Goal: Information Seeking & Learning: Learn about a topic

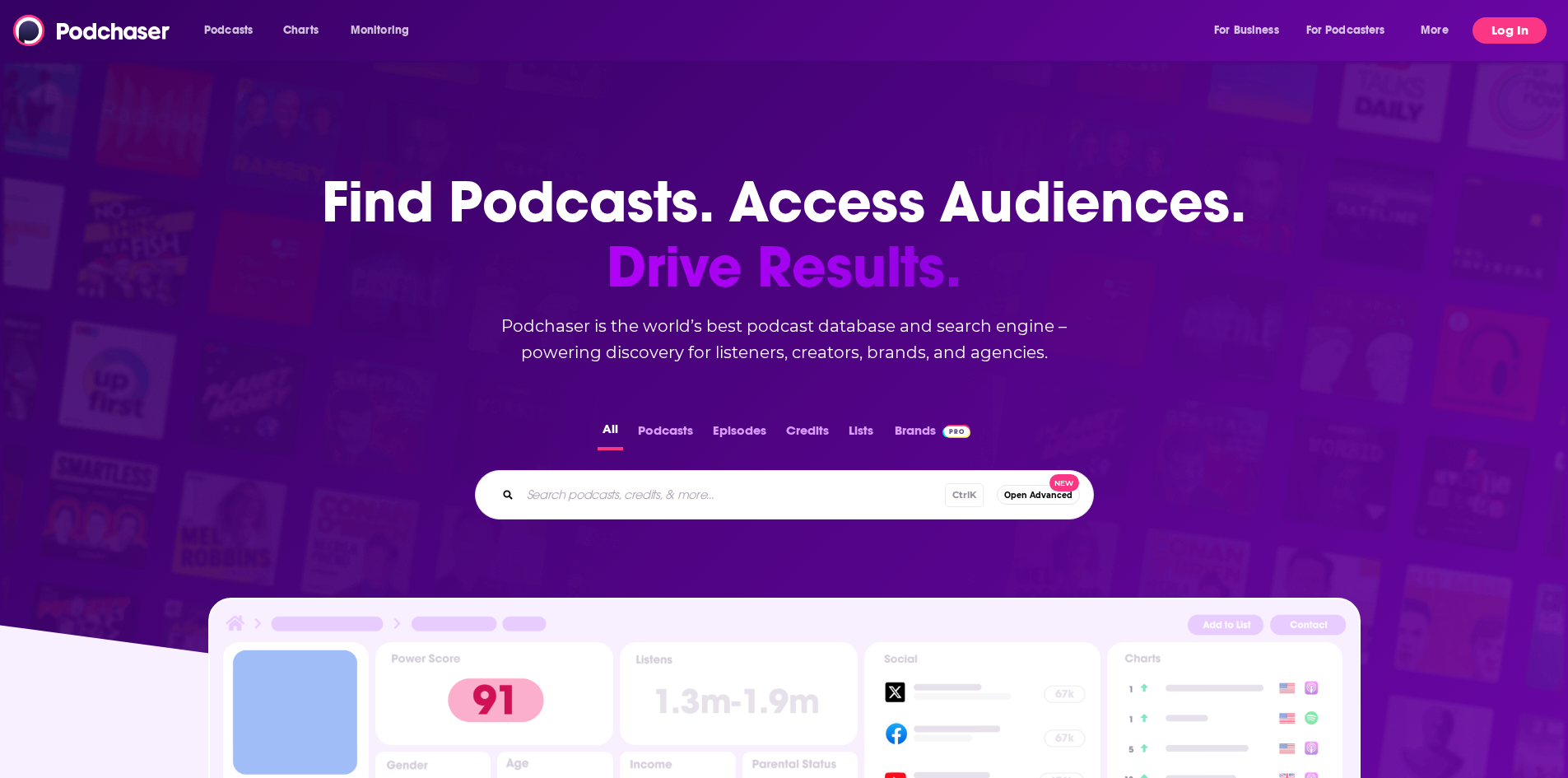
click at [1499, 27] on button "Log In" at bounding box center [1509, 30] width 74 height 27
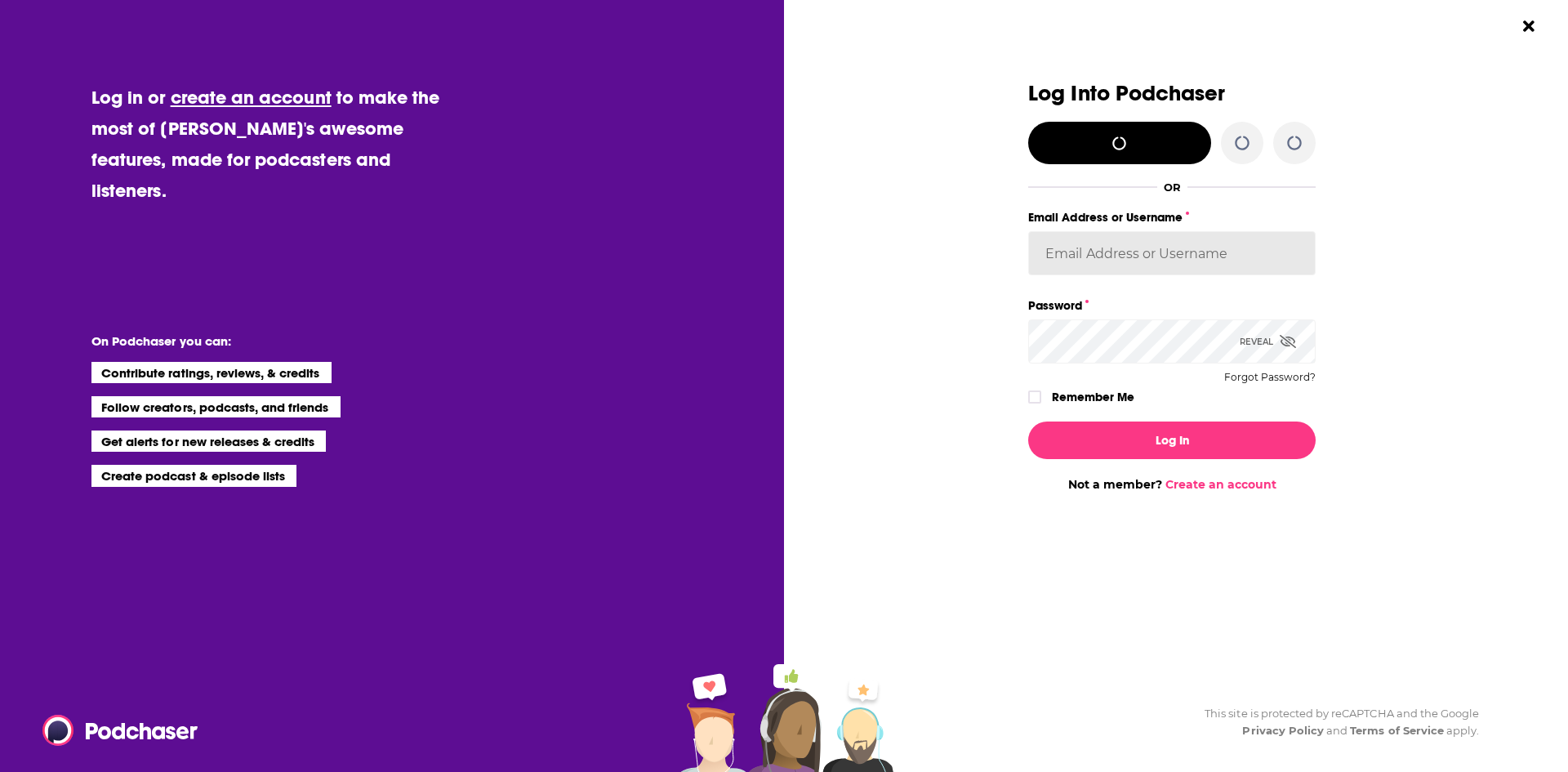
type input "[PERSON_NAME][EMAIL_ADDRESS][DOMAIN_NAME]"
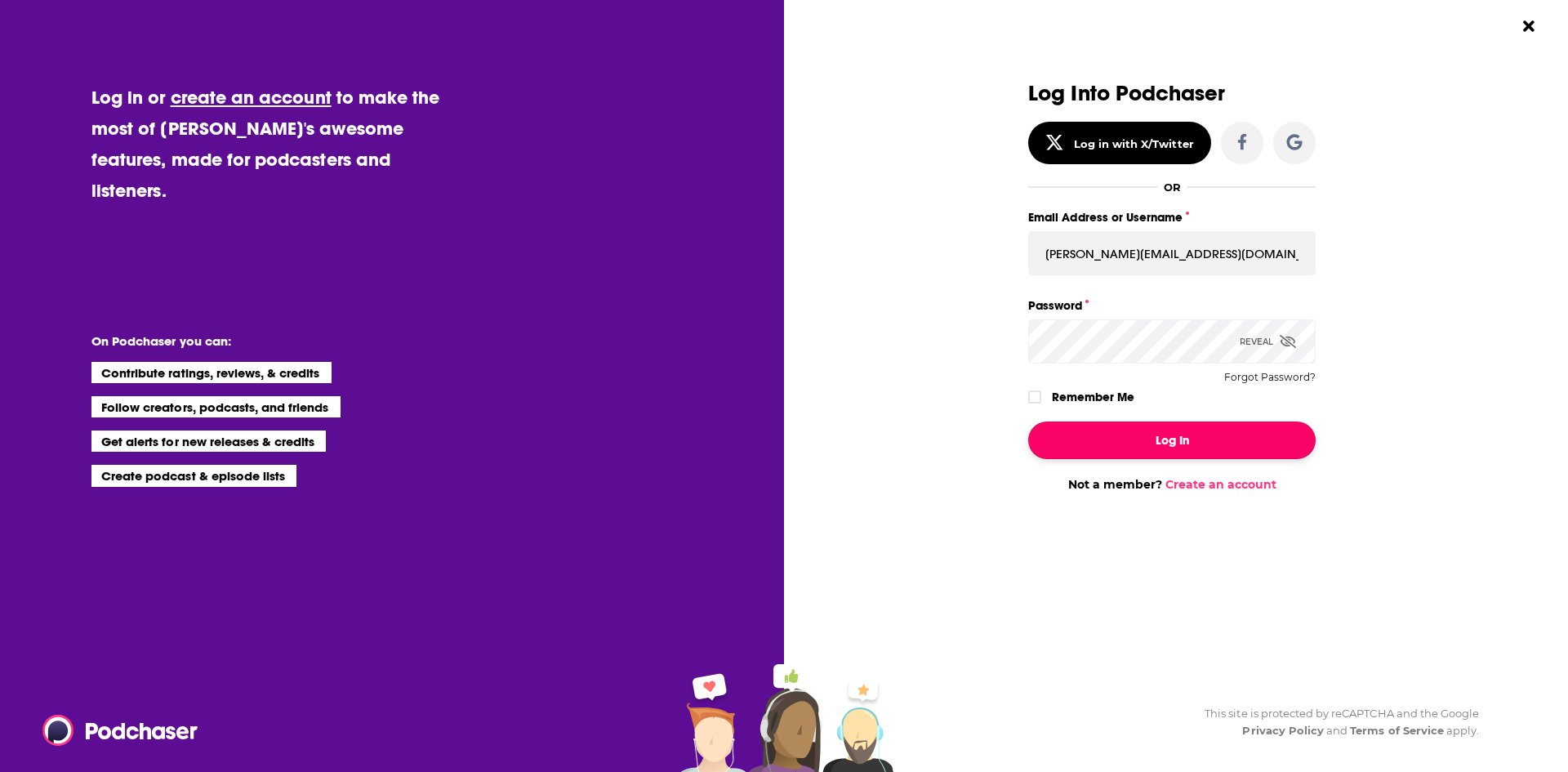
click at [1135, 450] on button "Log In" at bounding box center [1172, 440] width 287 height 38
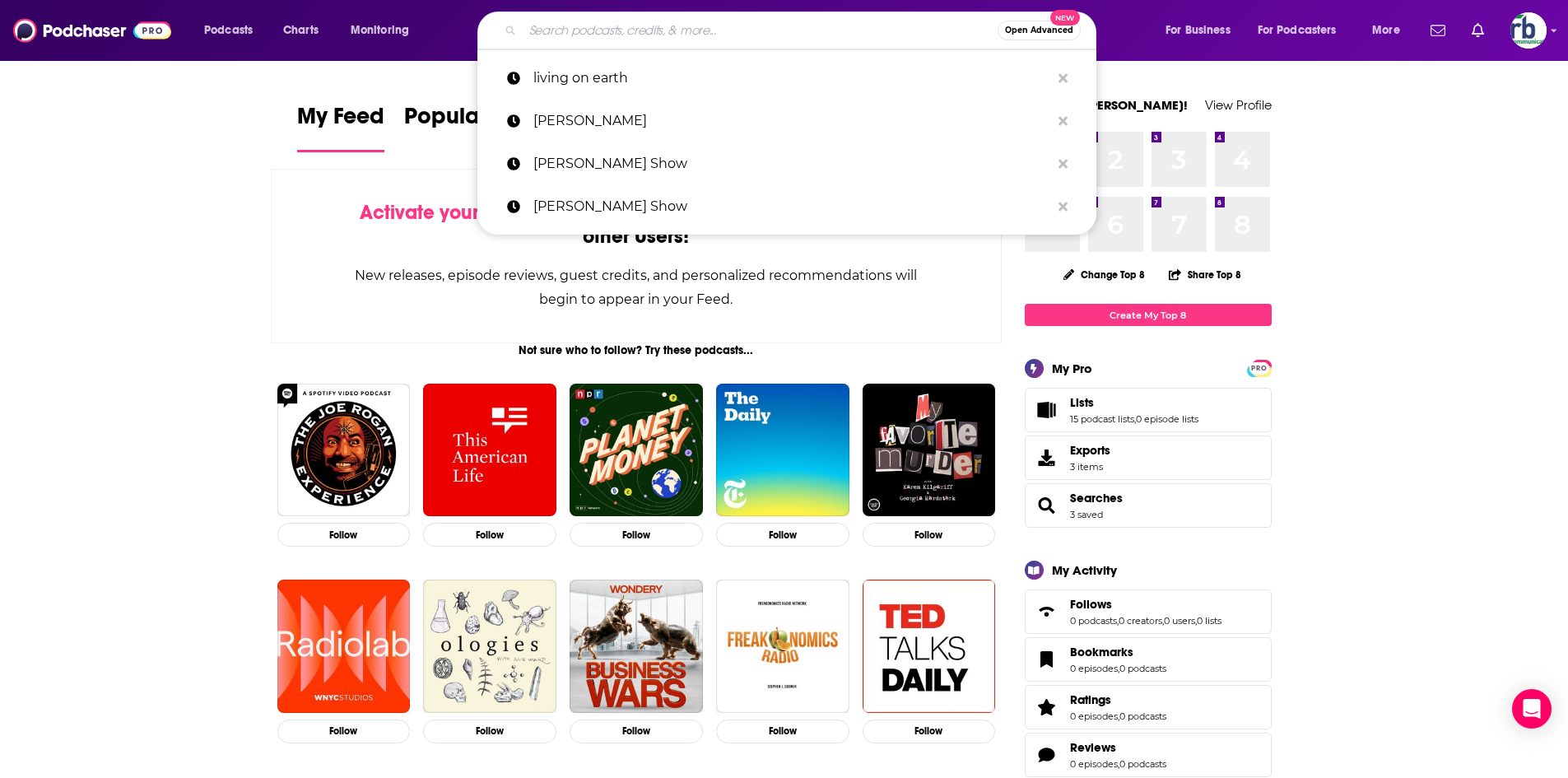
click at [866, 27] on input "Search podcasts, credits, & more..." at bounding box center [760, 30] width 475 height 27
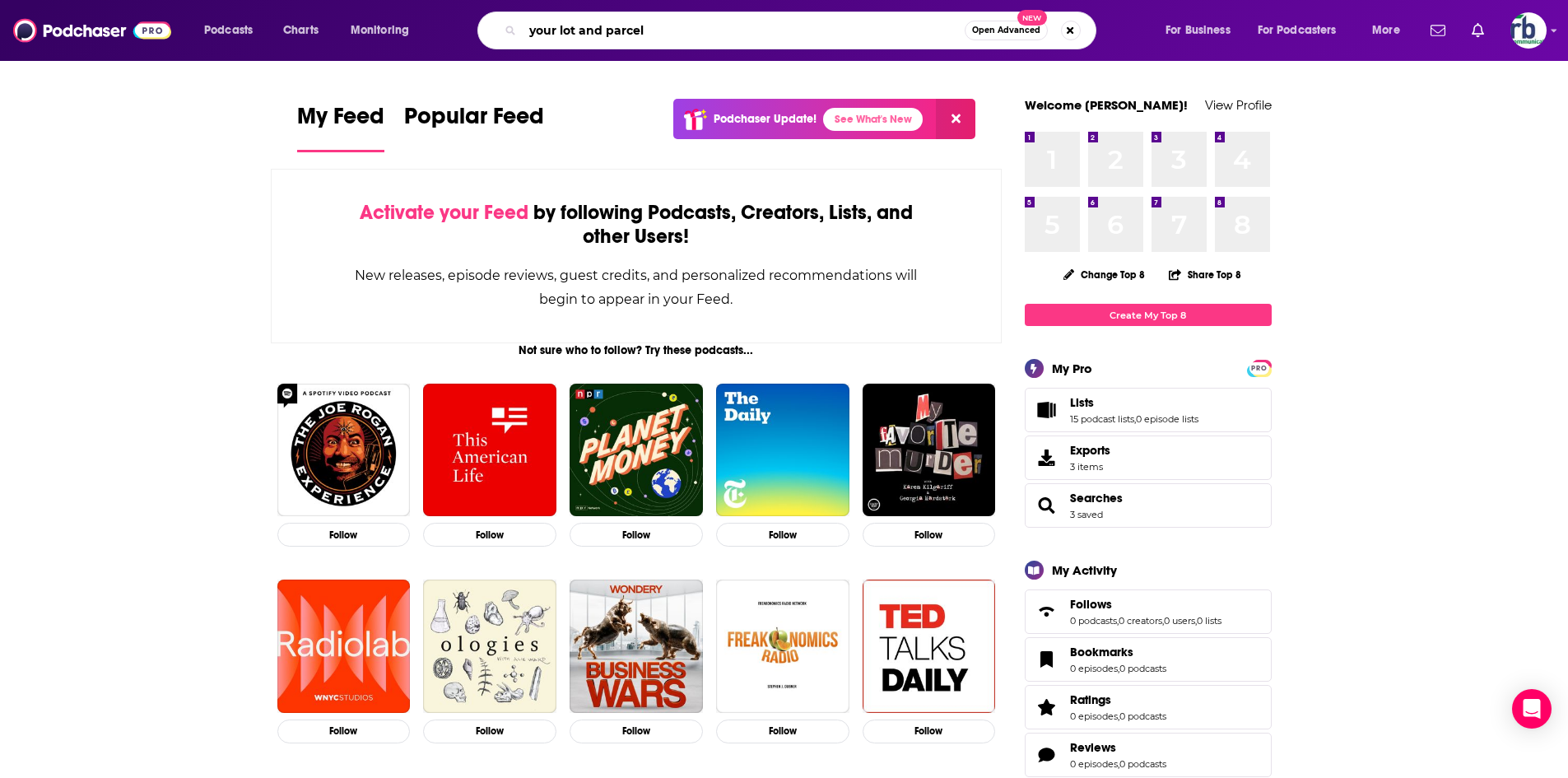
type input "your lot and parcel"
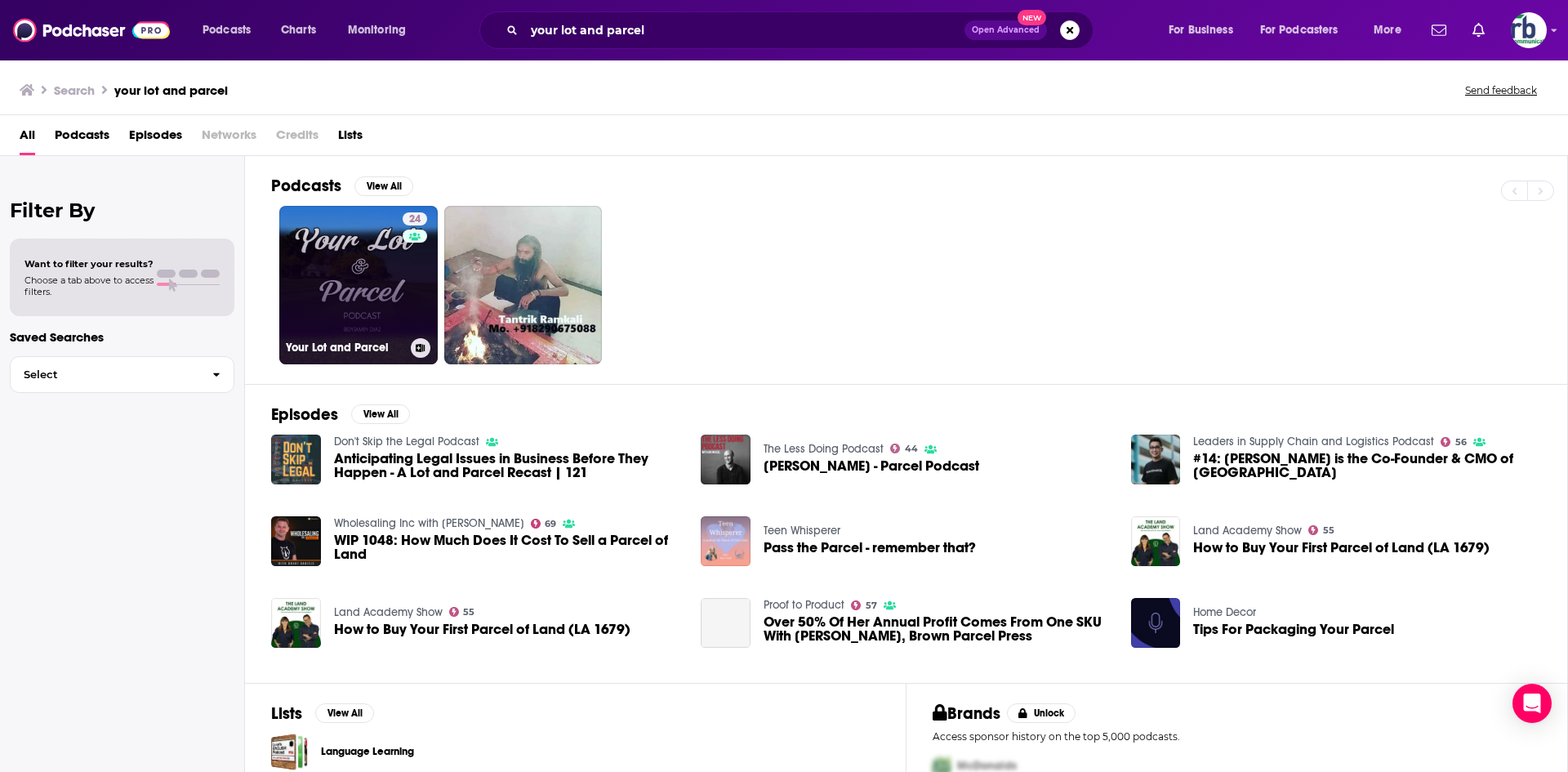
click at [315, 274] on link "24 Your Lot and Parcel" at bounding box center [358, 285] width 159 height 159
